Goal: Transaction & Acquisition: Purchase product/service

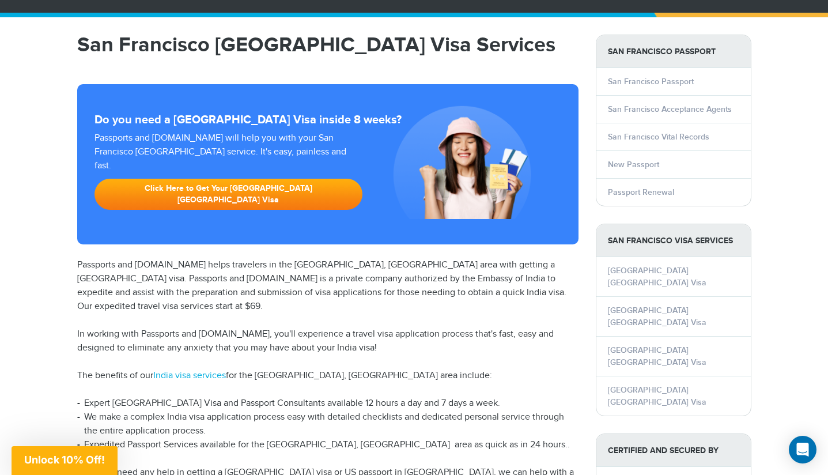
scroll to position [83, 0]
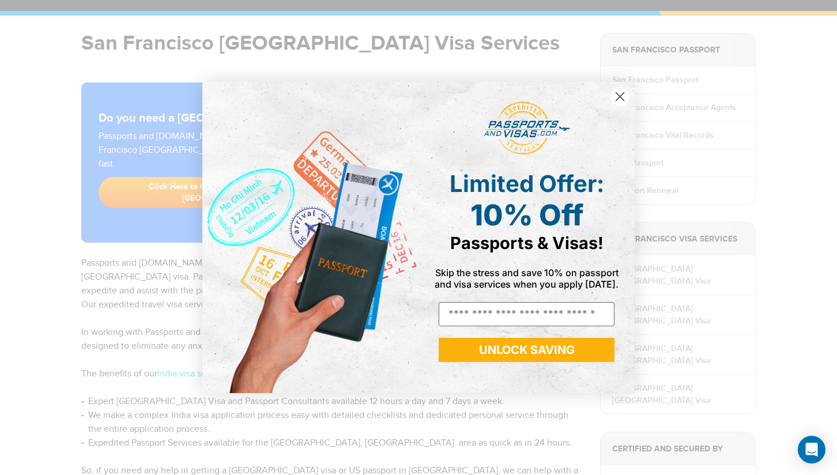
click at [625, 93] on circle "Close dialog" at bounding box center [619, 96] width 19 height 19
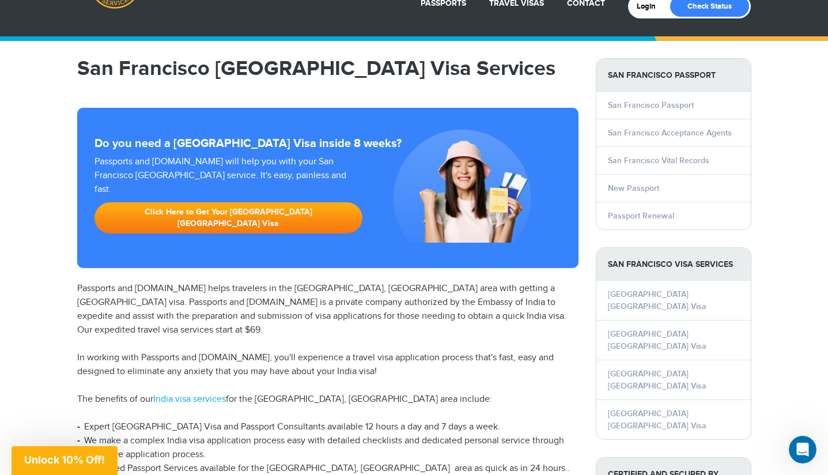
scroll to position [0, 0]
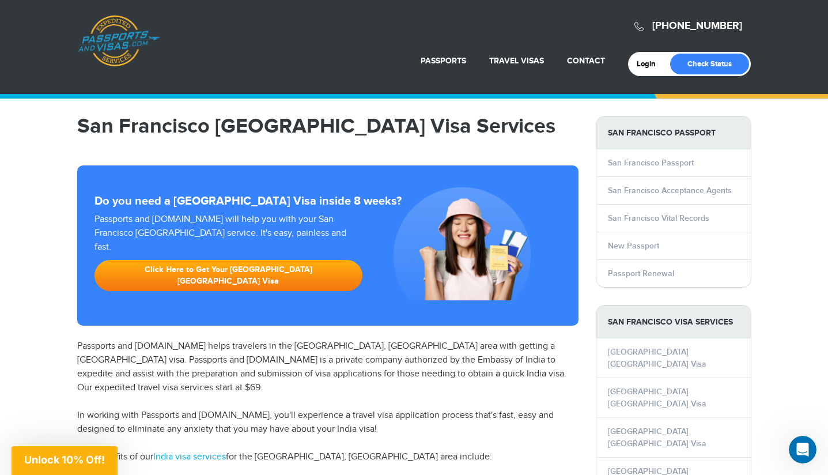
click at [282, 130] on h1 "San Francisco India Visa Services" at bounding box center [327, 126] width 501 height 21
click at [270, 260] on link "Click Here to Get Your San Francisco India Visa" at bounding box center [229, 275] width 269 height 31
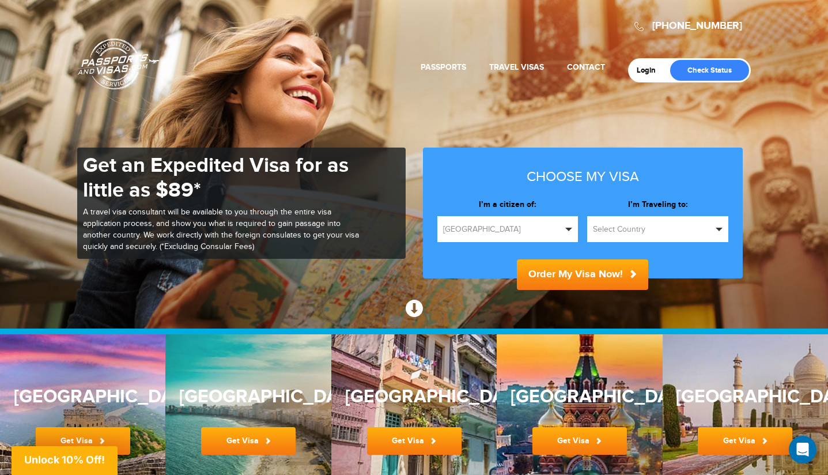
click at [538, 228] on span "[GEOGRAPHIC_DATA]" at bounding box center [502, 230] width 119 height 12
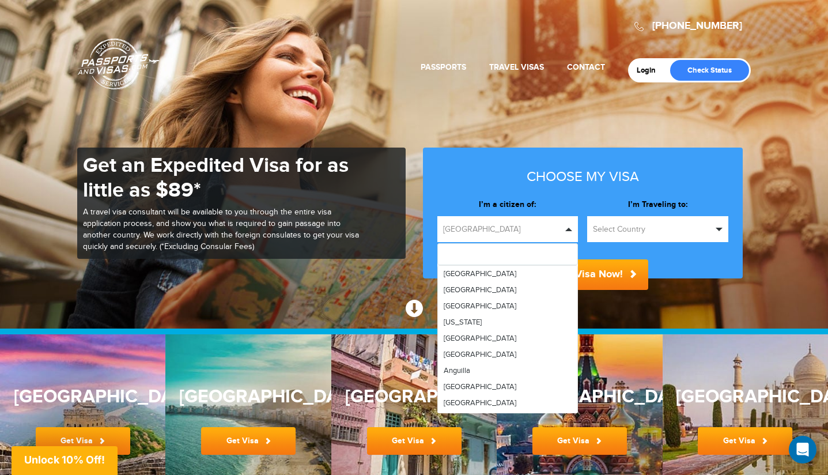
drag, startPoint x: 527, startPoint y: 226, endPoint x: 532, endPoint y: 222, distance: 6.9
click at [527, 226] on span "[GEOGRAPHIC_DATA]" at bounding box center [502, 230] width 119 height 12
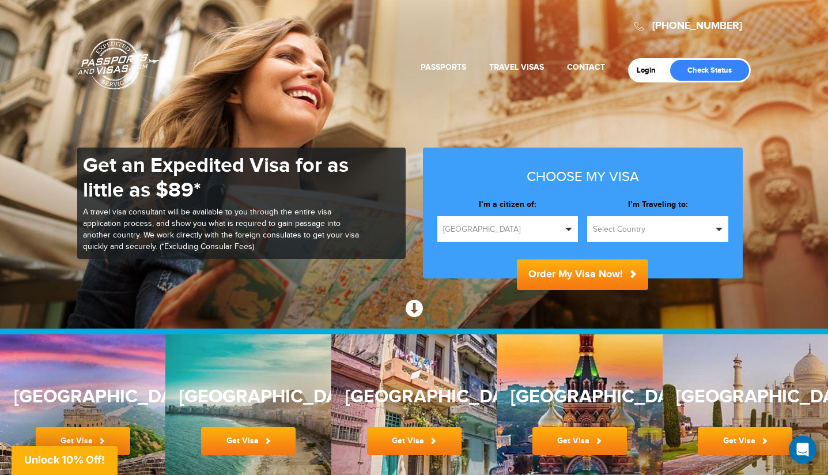
click at [643, 235] on button "Select Country" at bounding box center [657, 229] width 141 height 26
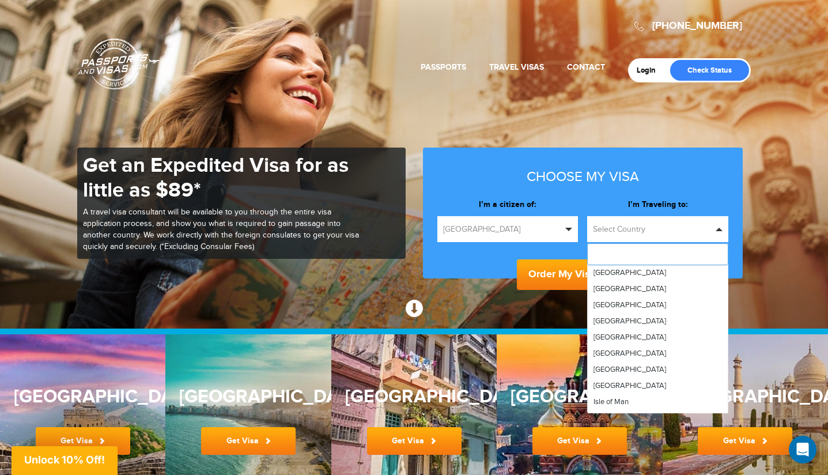
scroll to position [1605, 0]
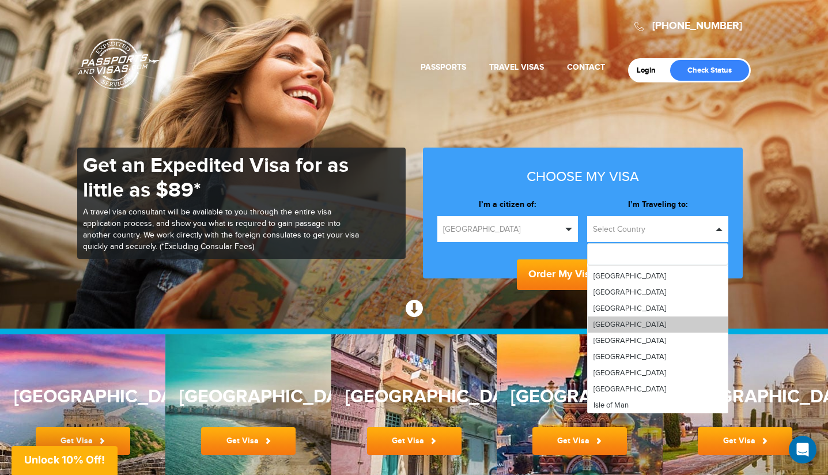
click at [636, 316] on link "[GEOGRAPHIC_DATA]" at bounding box center [658, 324] width 140 height 16
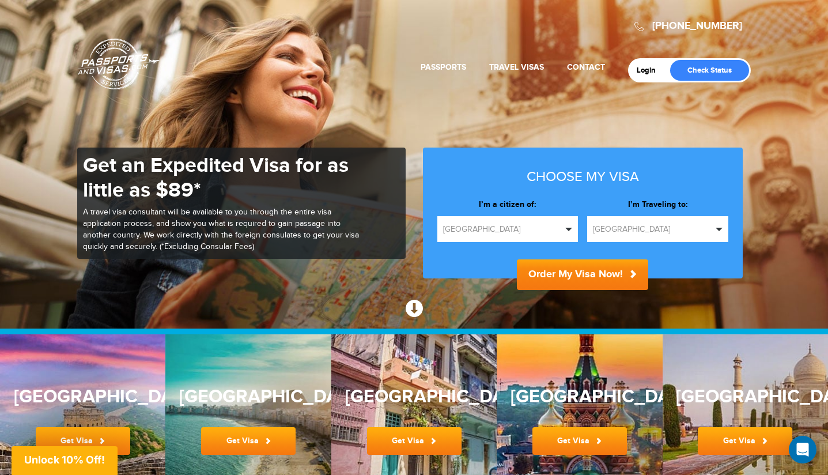
click at [595, 280] on button "Order My Visa Now!" at bounding box center [582, 274] width 131 height 31
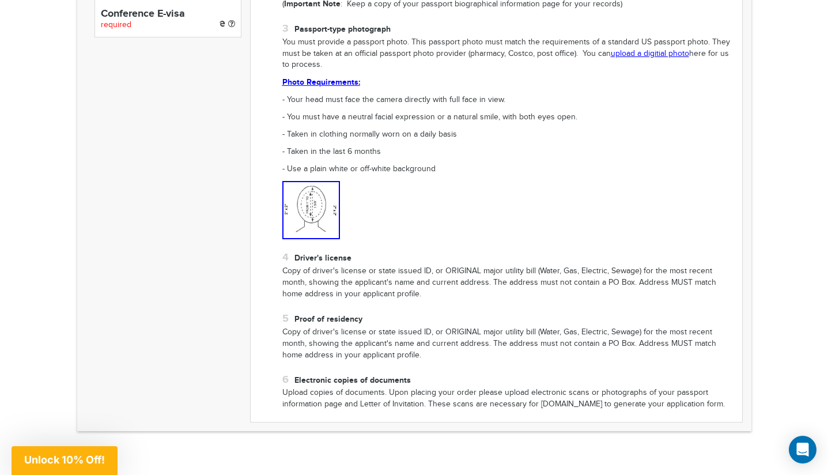
scroll to position [332, 0]
